Goal: Complete application form

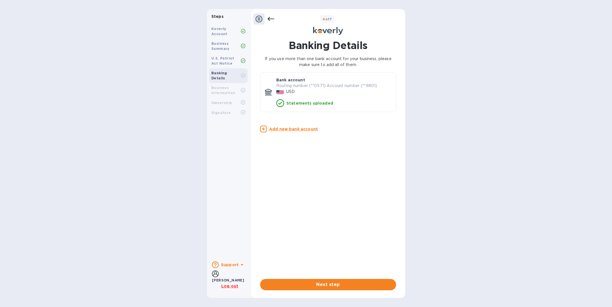
click at [235, 85] on div "Business Information" at bounding box center [225, 90] width 29 height 10
click at [349, 286] on span "Next step" at bounding box center [328, 284] width 127 height 7
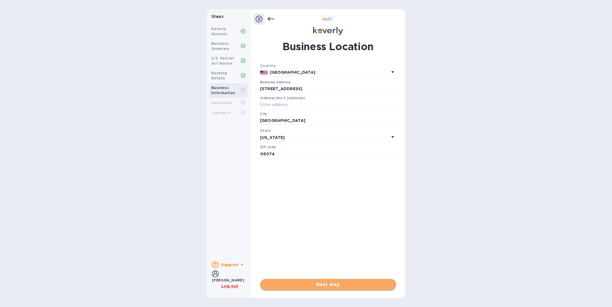
click at [337, 287] on span "Next step" at bounding box center [328, 284] width 127 height 7
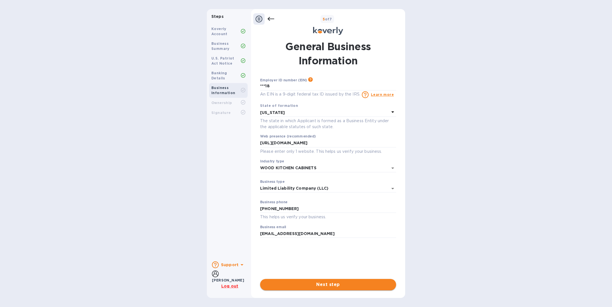
click at [337, 287] on span "Next step" at bounding box center [328, 284] width 127 height 7
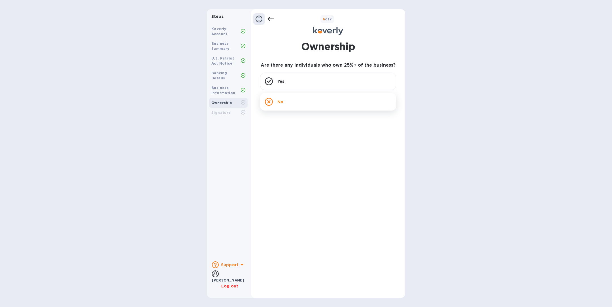
click at [337, 105] on div "No" at bounding box center [328, 102] width 136 height 18
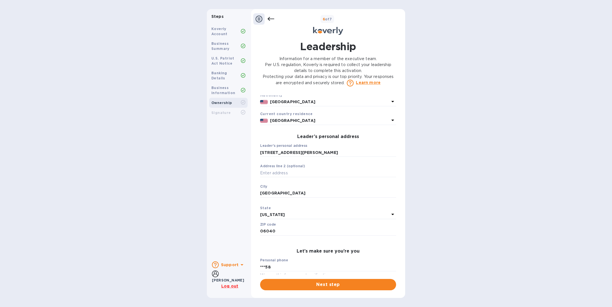
scroll to position [180, 0]
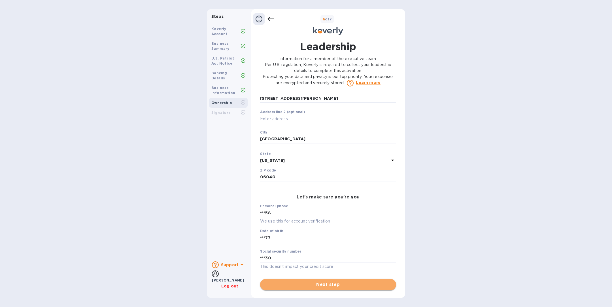
click at [320, 285] on span "Next step" at bounding box center [328, 284] width 127 height 7
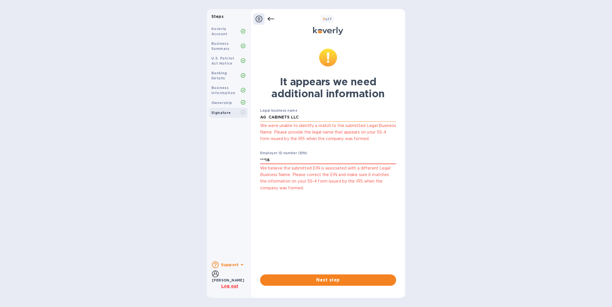
click at [270, 117] on input "AG CABINETS LLC" at bounding box center [328, 117] width 136 height 8
click at [269, 117] on input "AG CABINETS LLC" at bounding box center [328, 117] width 136 height 8
type input "AG CABINETS LLC"
click at [331, 277] on span "Next step" at bounding box center [328, 279] width 127 height 7
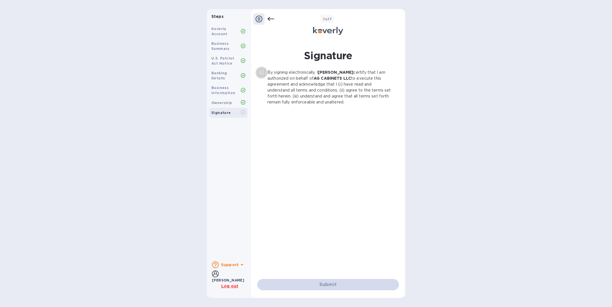
click at [263, 72] on input "By signing electronically, I [PERSON_NAME] certify that I am authorized on beha…" at bounding box center [261, 73] width 12 height 12
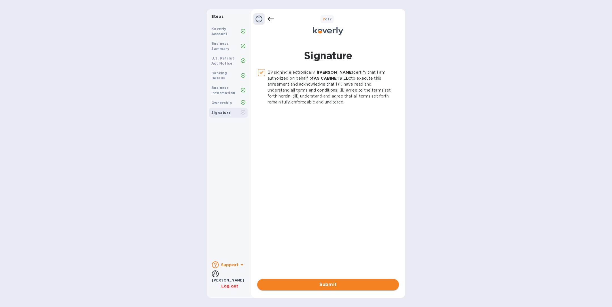
click at [333, 285] on span "Submit" at bounding box center [328, 284] width 133 height 7
checkbox input "false"
